Goal: Task Accomplishment & Management: Use online tool/utility

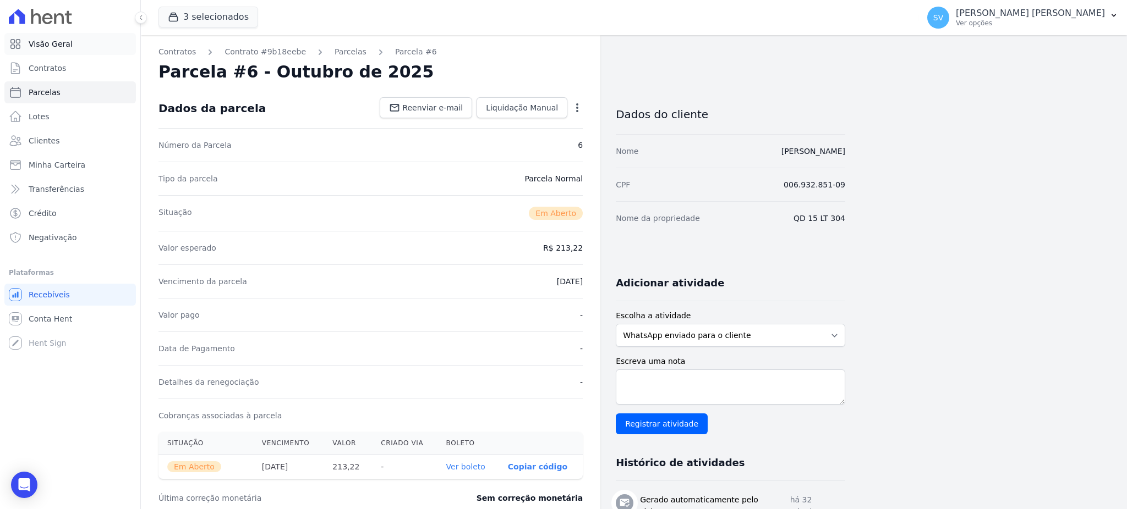
click at [49, 43] on span "Visão Geral" at bounding box center [51, 44] width 44 height 11
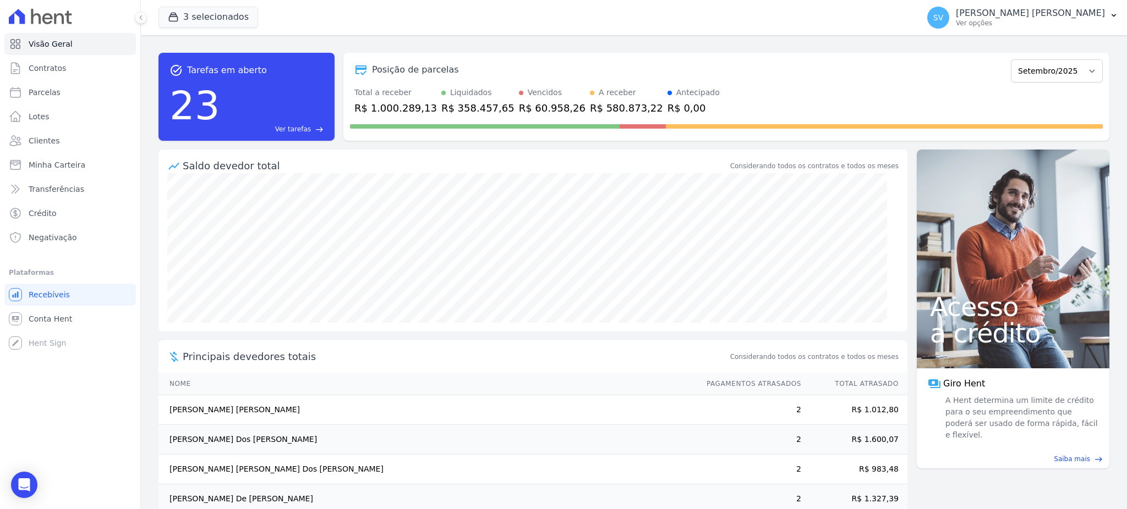
click at [1021, 16] on p "[PERSON_NAME] [PERSON_NAME]" at bounding box center [1030, 13] width 149 height 11
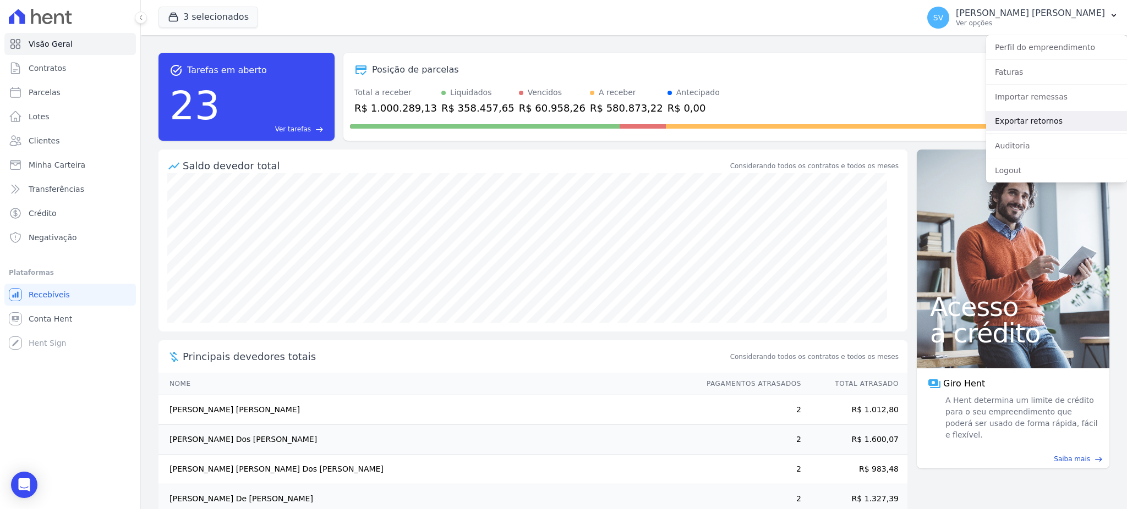
click at [1048, 121] on link "Exportar retornos" at bounding box center [1056, 121] width 141 height 20
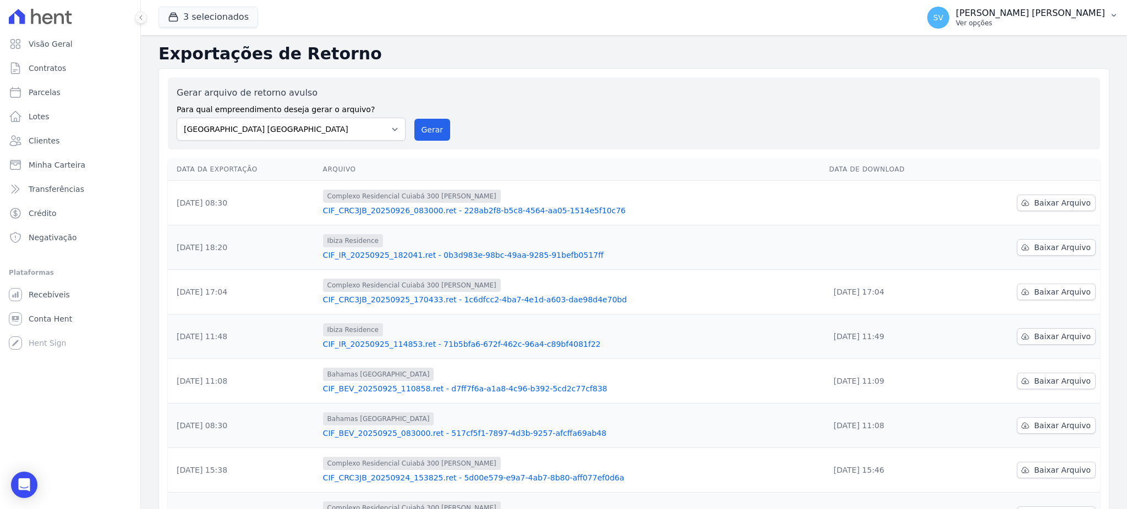
click at [1011, 14] on p "[PERSON_NAME] [PERSON_NAME]" at bounding box center [1030, 13] width 149 height 11
click at [432, 123] on button "Gerar" at bounding box center [432, 130] width 36 height 22
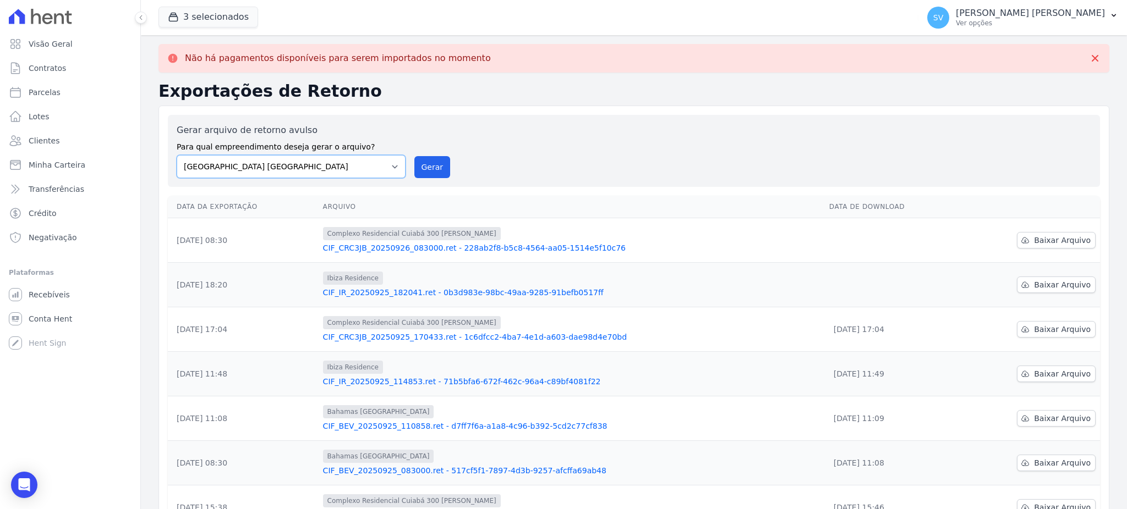
click at [394, 166] on select "[GEOGRAPHIC_DATA] COMPLEXO RESIDENCIAL [GEOGRAPHIC_DATA] 300 - [PERSON_NAME][GE…" at bounding box center [291, 166] width 229 height 23
select select "a999329b-d322-46c5-b2df-9163b092fb9b"
click at [177, 155] on select "[GEOGRAPHIC_DATA] COMPLEXO RESIDENCIAL [GEOGRAPHIC_DATA] 300 - [PERSON_NAME][GE…" at bounding box center [291, 166] width 229 height 23
drag, startPoint x: 425, startPoint y: 170, endPoint x: 628, endPoint y: 115, distance: 210.9
click at [426, 170] on button "Gerar" at bounding box center [432, 167] width 36 height 22
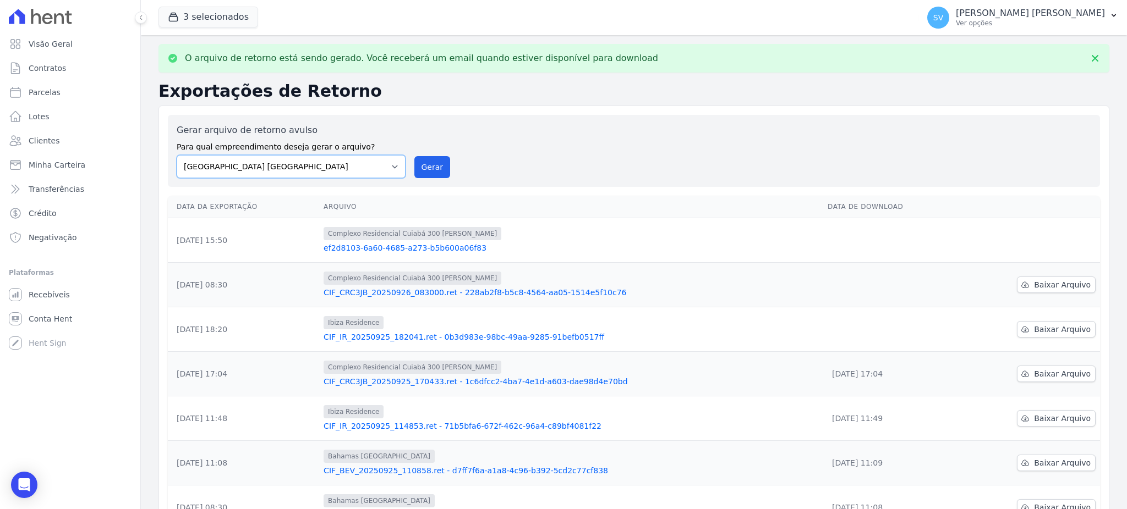
click at [382, 167] on select "[GEOGRAPHIC_DATA] COMPLEXO RESIDENCIAL [GEOGRAPHIC_DATA] 300 - [PERSON_NAME][GE…" at bounding box center [291, 166] width 229 height 23
select select "73a372cd-5640-41c8-aaea-11bd74619c10"
click at [177, 155] on select "[GEOGRAPHIC_DATA] COMPLEXO RESIDENCIAL [GEOGRAPHIC_DATA] 300 - [PERSON_NAME][GE…" at bounding box center [291, 166] width 229 height 23
click at [439, 172] on button "Gerar" at bounding box center [432, 167] width 36 height 22
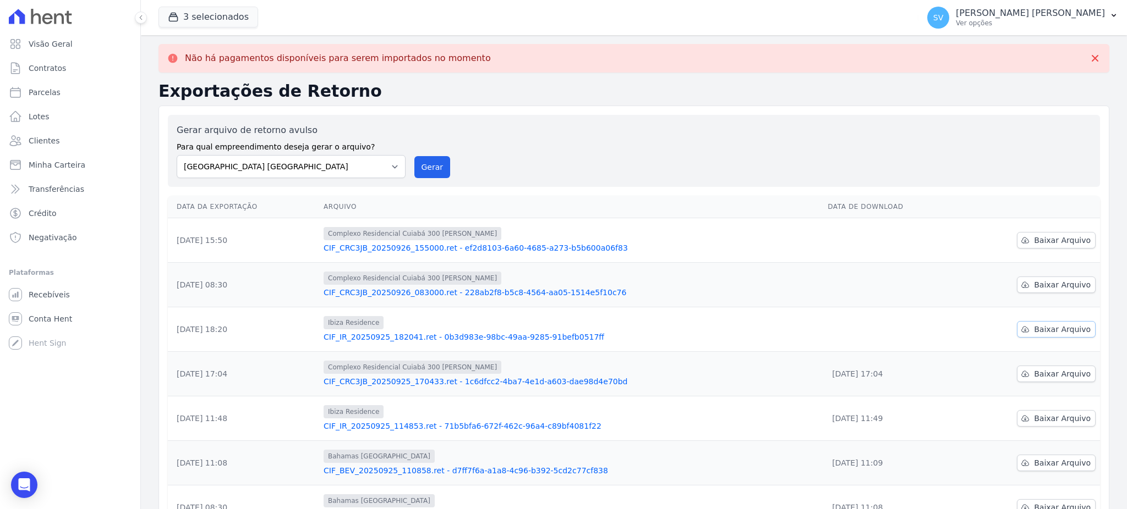
click at [1054, 328] on span "Baixar Arquivo" at bounding box center [1062, 329] width 57 height 11
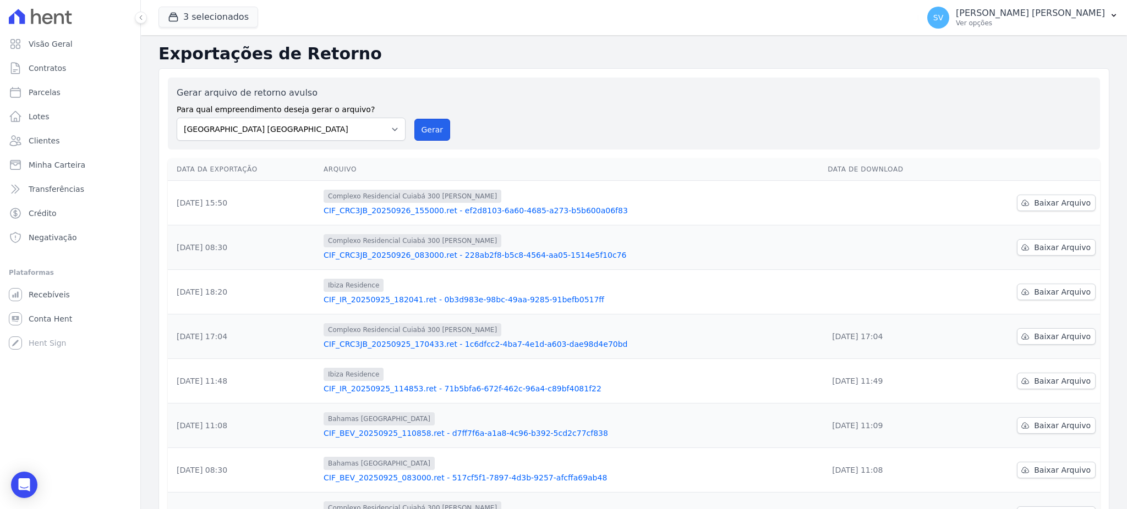
drag, startPoint x: 441, startPoint y: 123, endPoint x: 593, endPoint y: 114, distance: 151.6
click at [439, 123] on button "Gerar" at bounding box center [432, 130] width 36 height 22
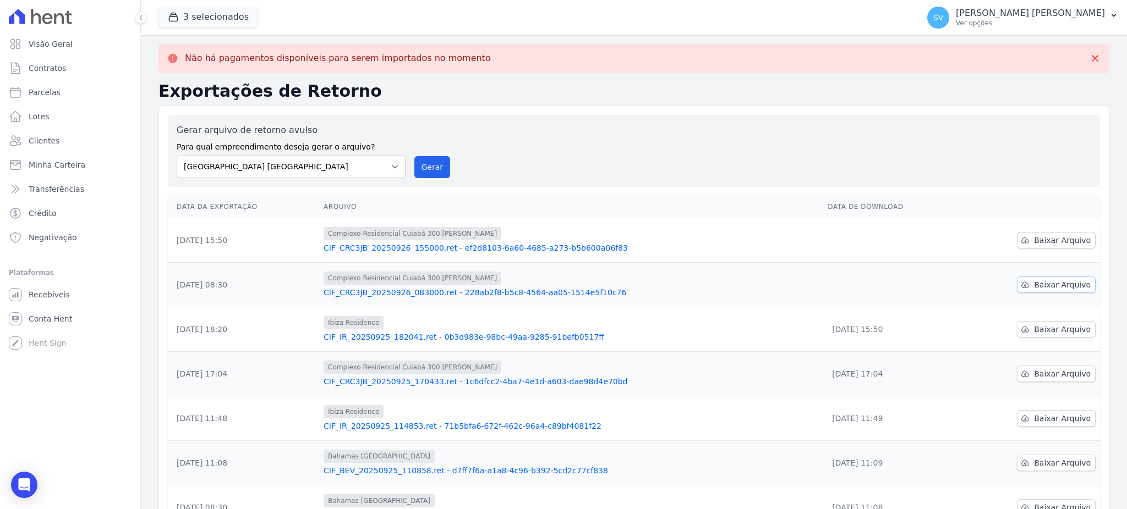
click at [1041, 286] on span "Baixar Arquivo" at bounding box center [1062, 284] width 57 height 11
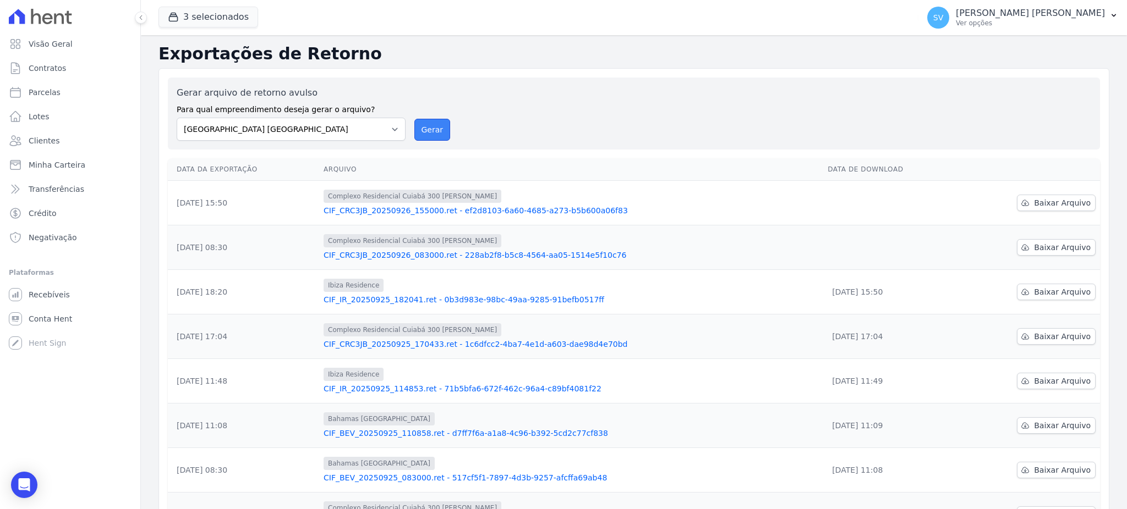
click at [423, 123] on button "Gerar" at bounding box center [432, 130] width 36 height 22
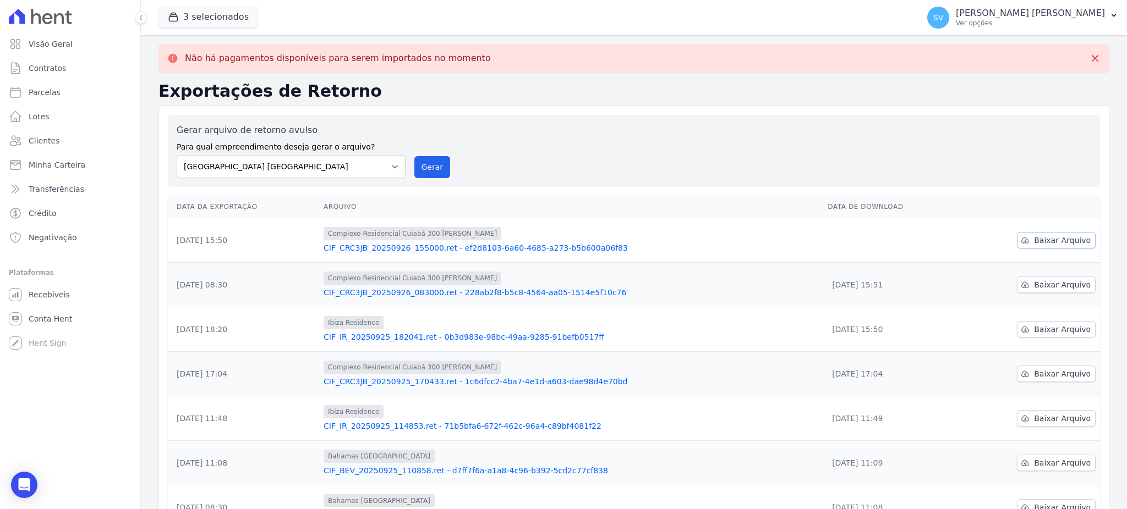
click at [1054, 241] on span "Baixar Arquivo" at bounding box center [1062, 240] width 57 height 11
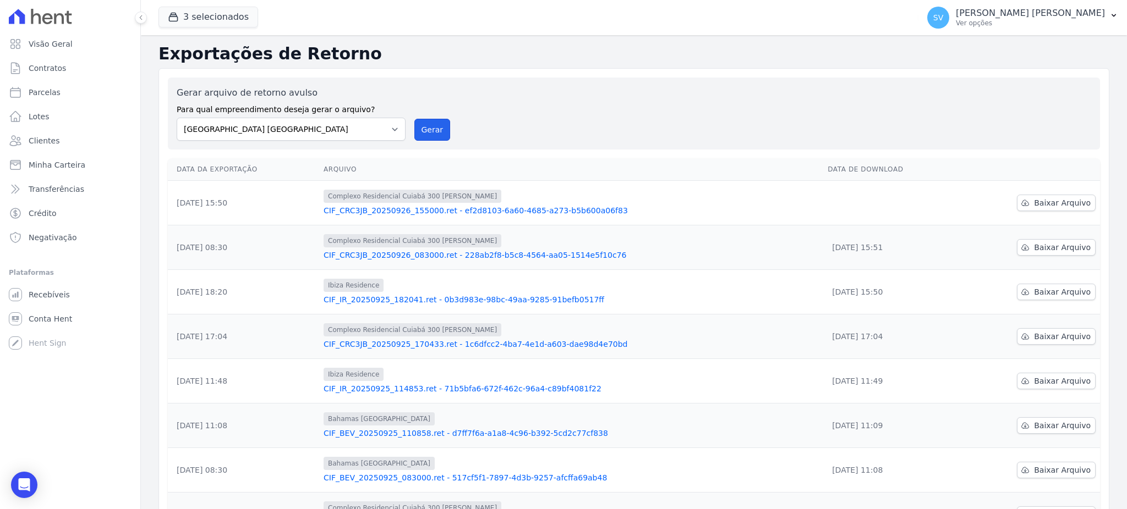
drag, startPoint x: 425, startPoint y: 130, endPoint x: 635, endPoint y: 97, distance: 212.2
click at [425, 130] on button "Gerar" at bounding box center [432, 130] width 36 height 22
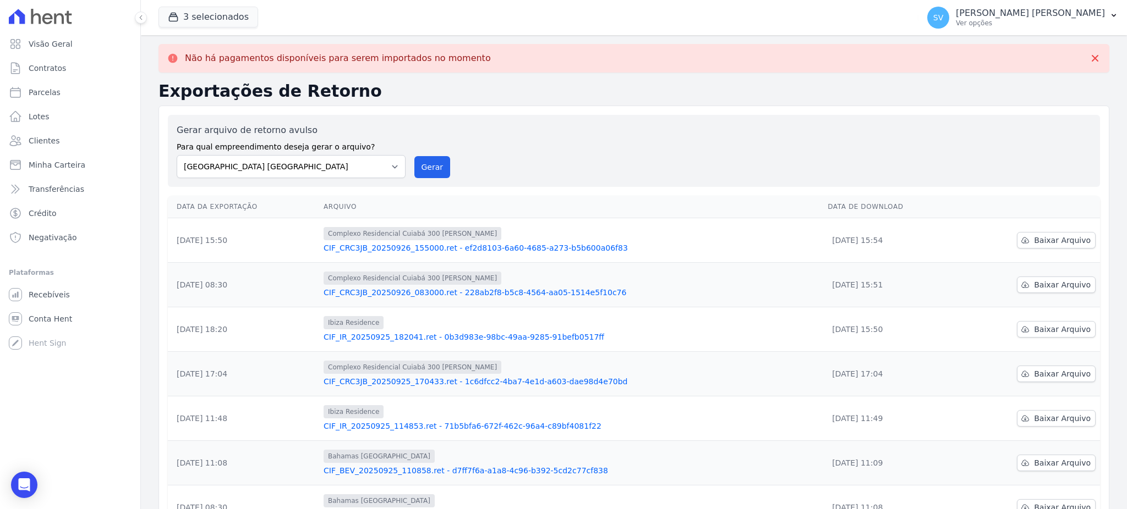
click at [733, 152] on div "Gerar arquivo de retorno avulso Para qual empreendimento deseja gerar o arquivo…" at bounding box center [634, 151] width 914 height 54
click at [63, 47] on span "Visão Geral" at bounding box center [51, 44] width 44 height 11
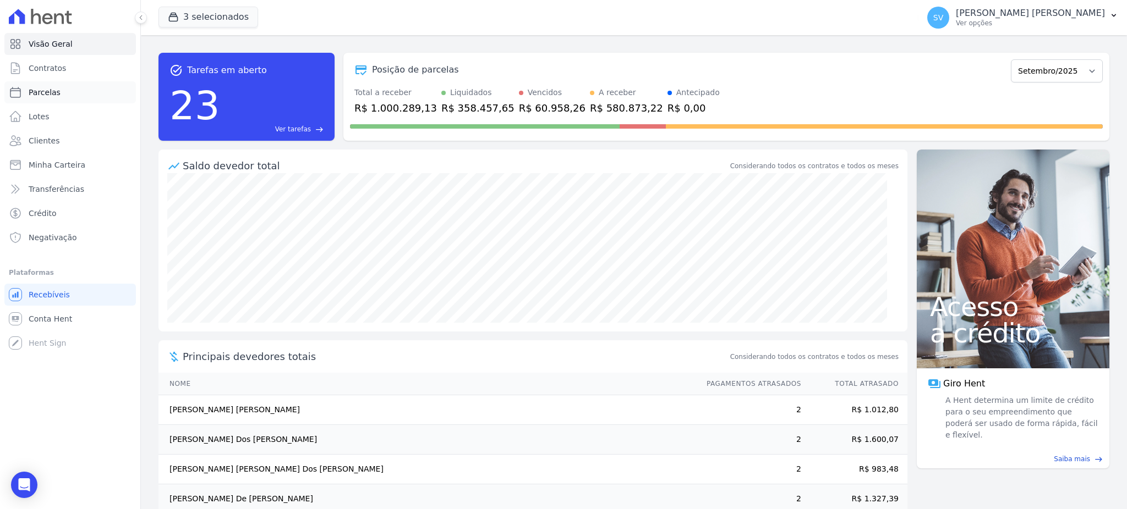
click at [47, 88] on span "Parcelas" at bounding box center [45, 92] width 32 height 11
select select
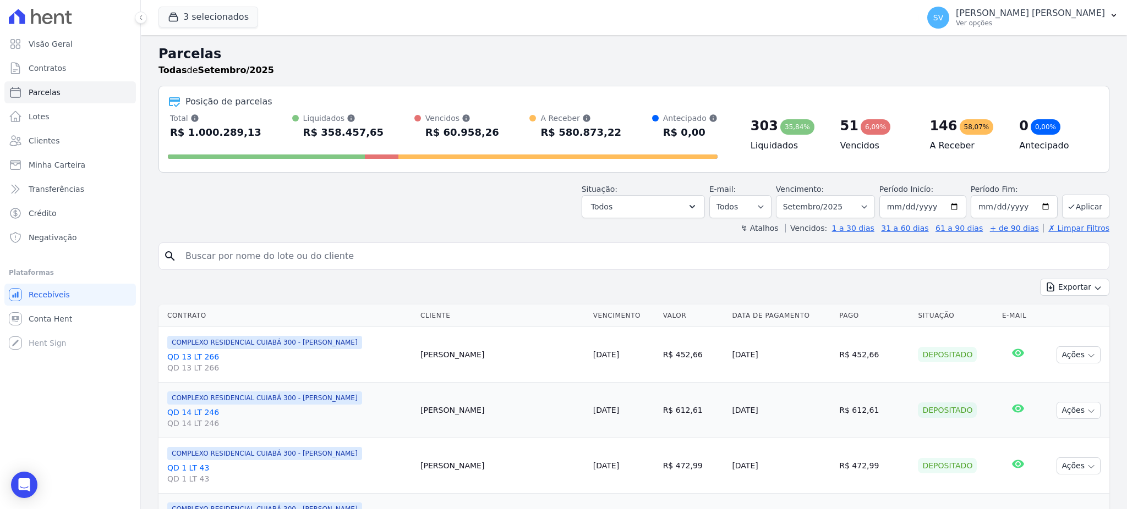
click at [401, 264] on input "search" at bounding box center [641, 256] width 925 height 22
type input "[PERSON_NAME]"
select select
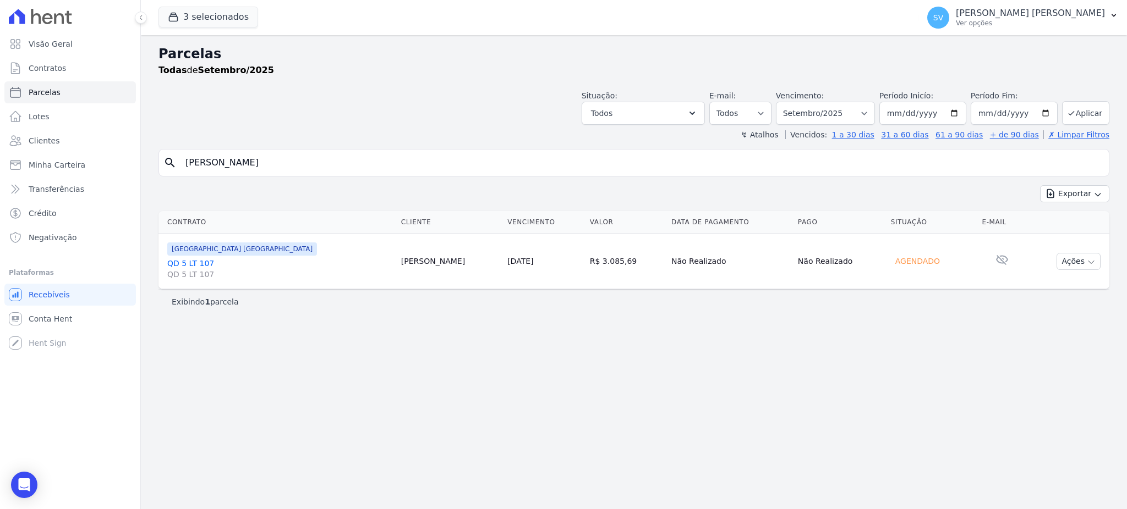
click at [196, 260] on link "QD 5 LT 107 QD 5 LT 107" at bounding box center [279, 269] width 225 height 22
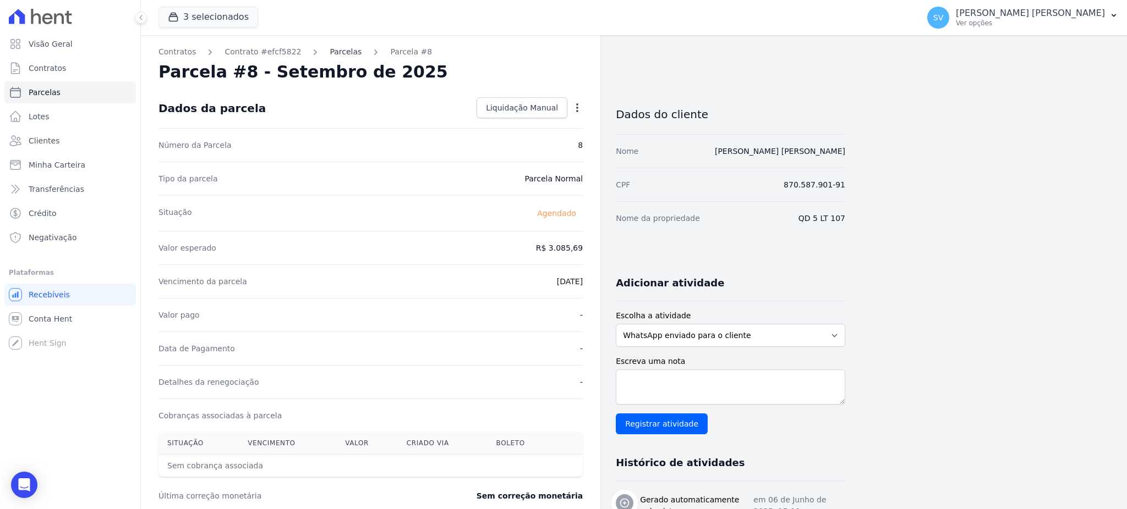
click at [331, 47] on link "Parcelas" at bounding box center [346, 52] width 32 height 12
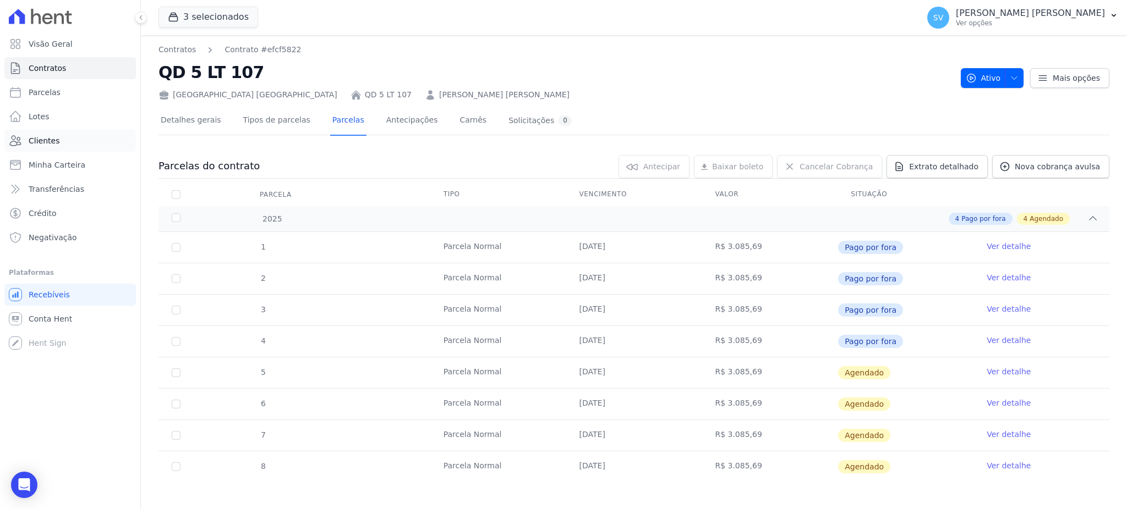
click at [54, 133] on link "Clientes" at bounding box center [69, 141] width 131 height 22
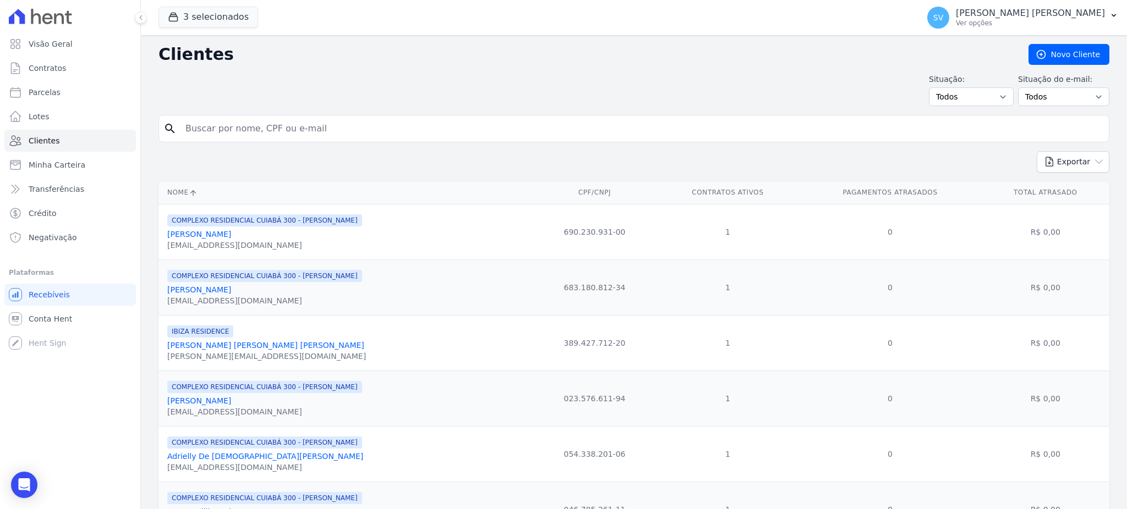
click at [40, 128] on ul "Visão Geral Contratos [GEOGRAPHIC_DATA] Lotes Clientes Minha Carteira Transferê…" at bounding box center [69, 141] width 131 height 216
click at [39, 123] on link "Lotes" at bounding box center [69, 117] width 131 height 22
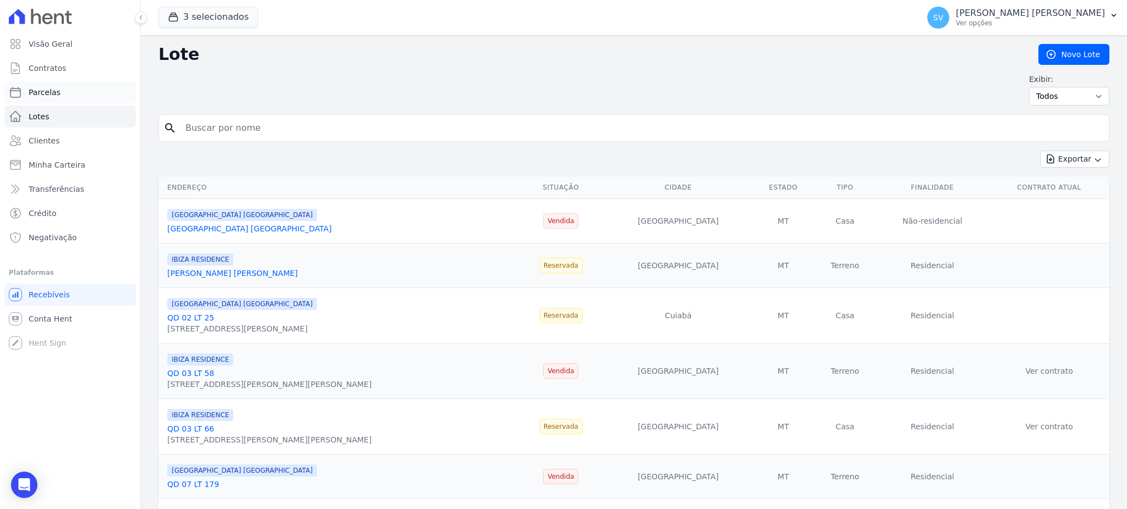
click at [50, 88] on span "Parcelas" at bounding box center [45, 92] width 32 height 11
select select
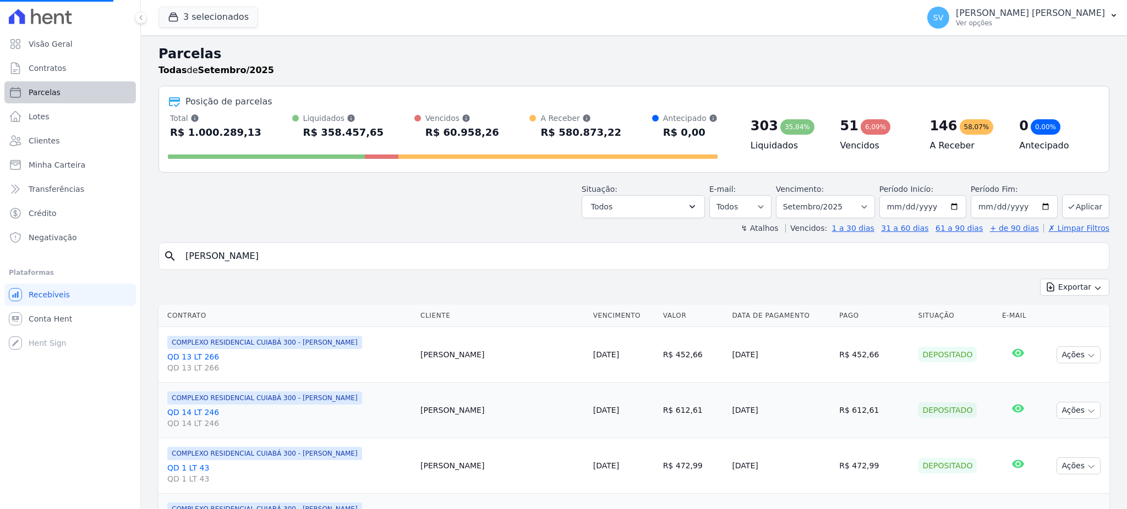
select select
